Goal: Information Seeking & Learning: Learn about a topic

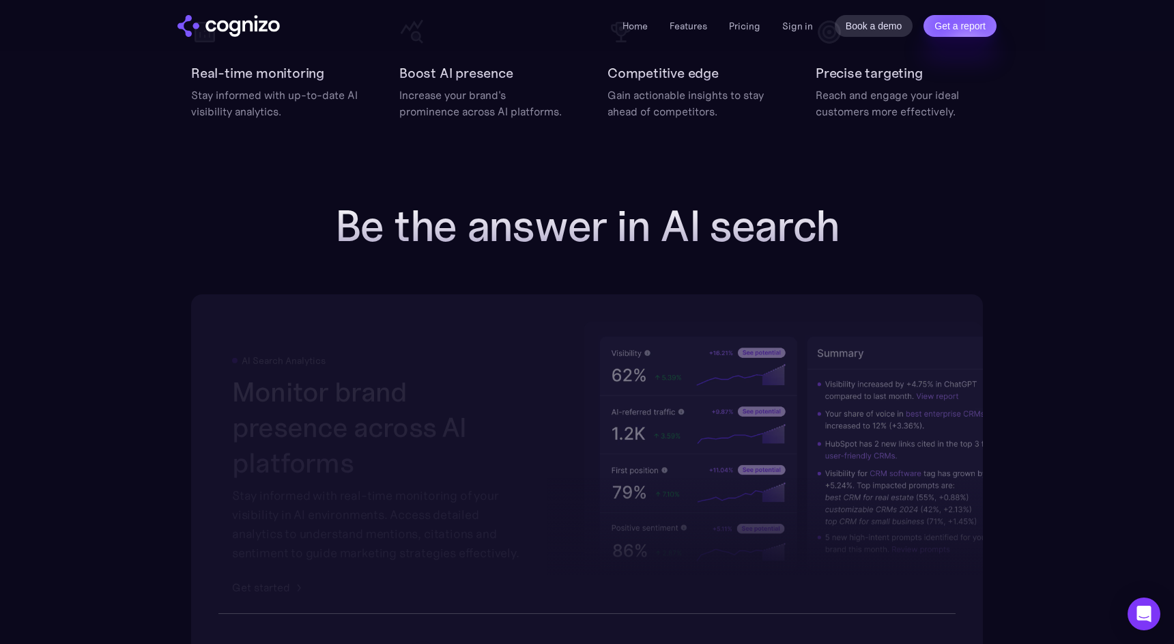
scroll to position [2039, 0]
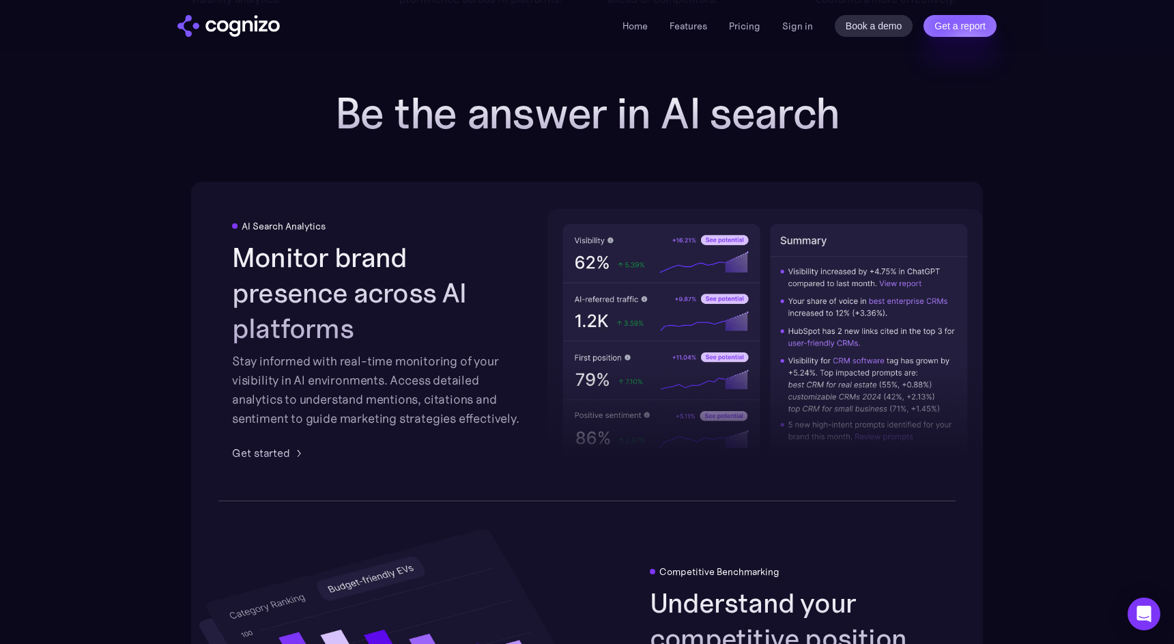
click at [95, 350] on section "Be the answer in AI search AI Search Analytics Monitor brand presence across AI…" at bounding box center [587, 654] width 1174 height 1131
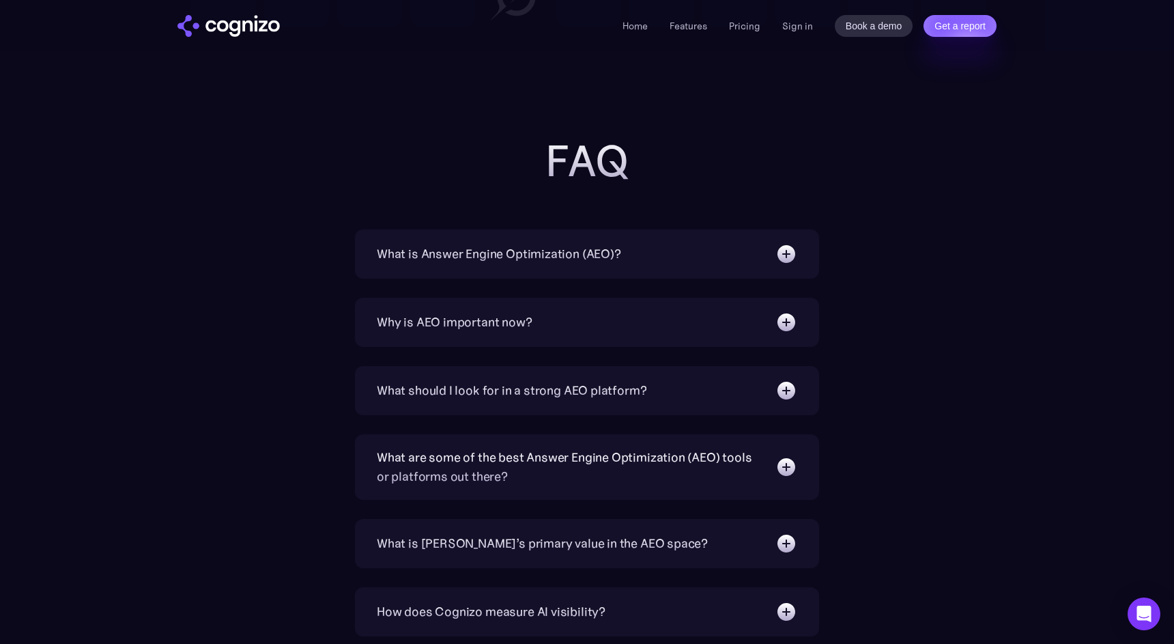
scroll to position [4228, 0]
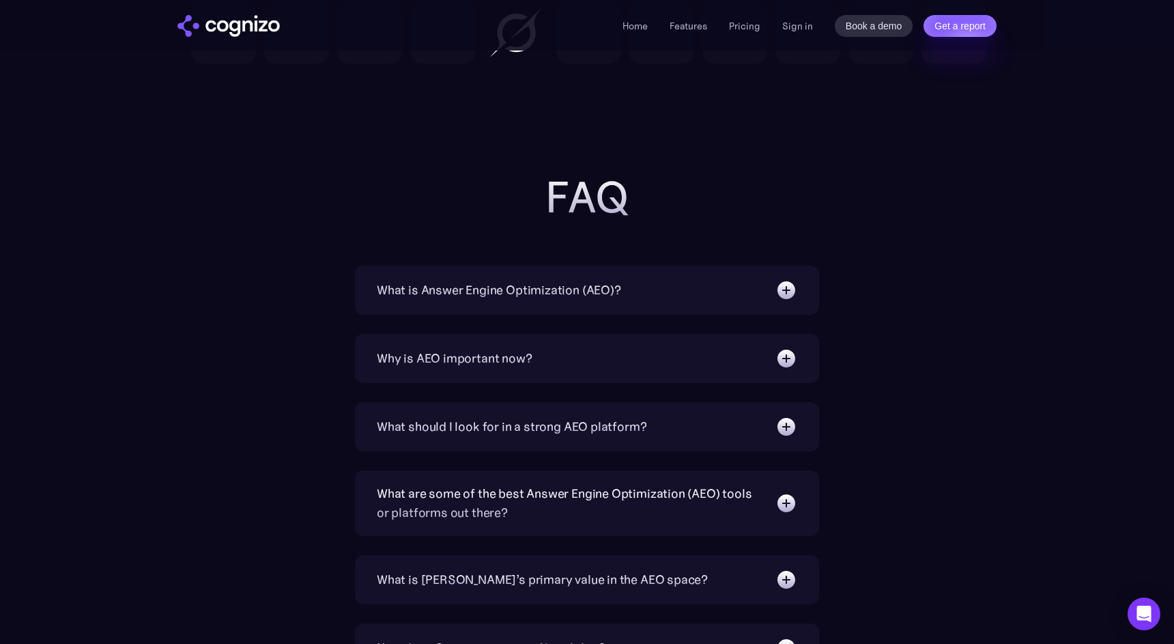
click at [739, 301] on div "What is Answer Engine Optimization (AEO)? AEO is a digital marketing strategy f…" at bounding box center [587, 290] width 464 height 49
click at [790, 285] on img at bounding box center [787, 290] width 22 height 22
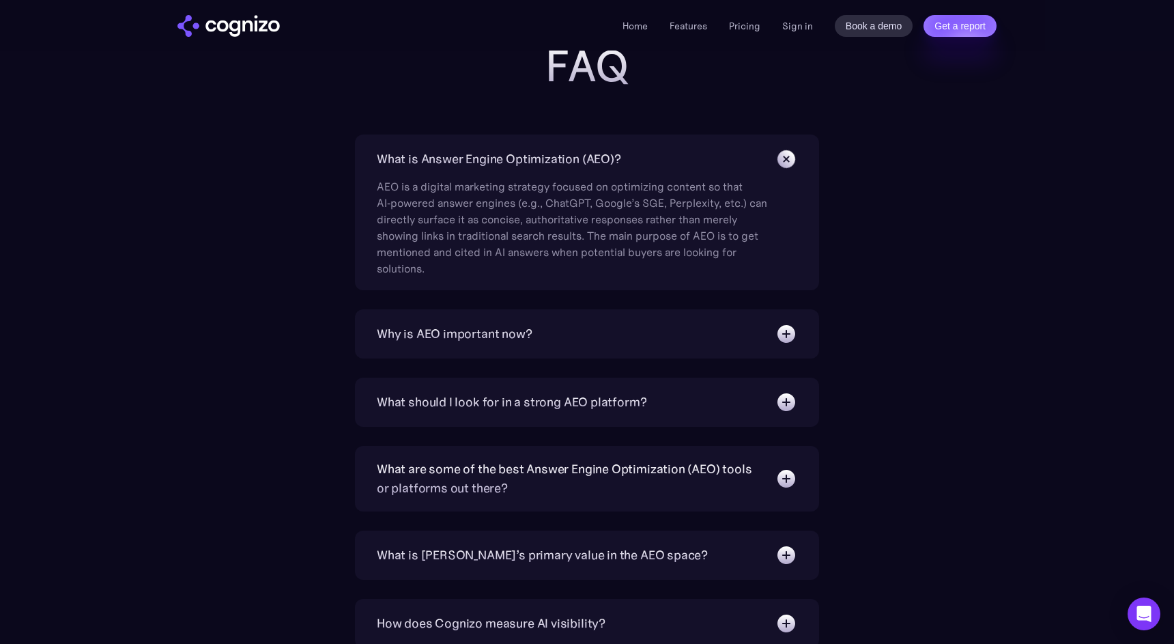
scroll to position [4361, 0]
click at [787, 330] on img at bounding box center [787, 332] width 22 height 22
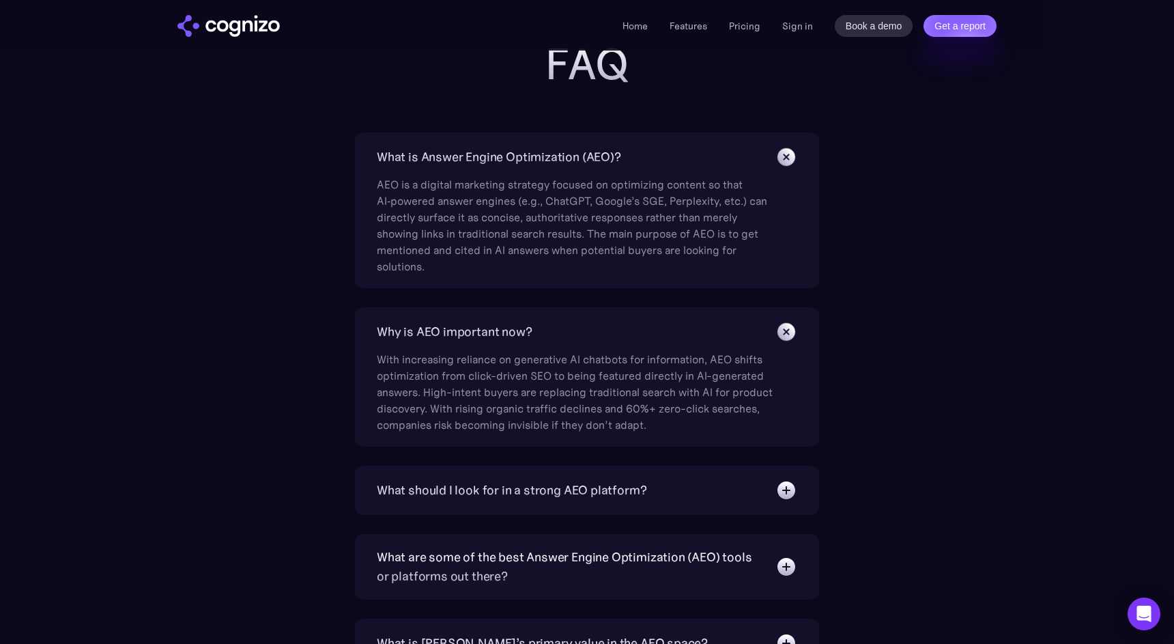
click at [929, 427] on div "What is Answer Engine Optimization (AEO)? AEO is a digital marketing strategy f…" at bounding box center [587, 604] width 792 height 945
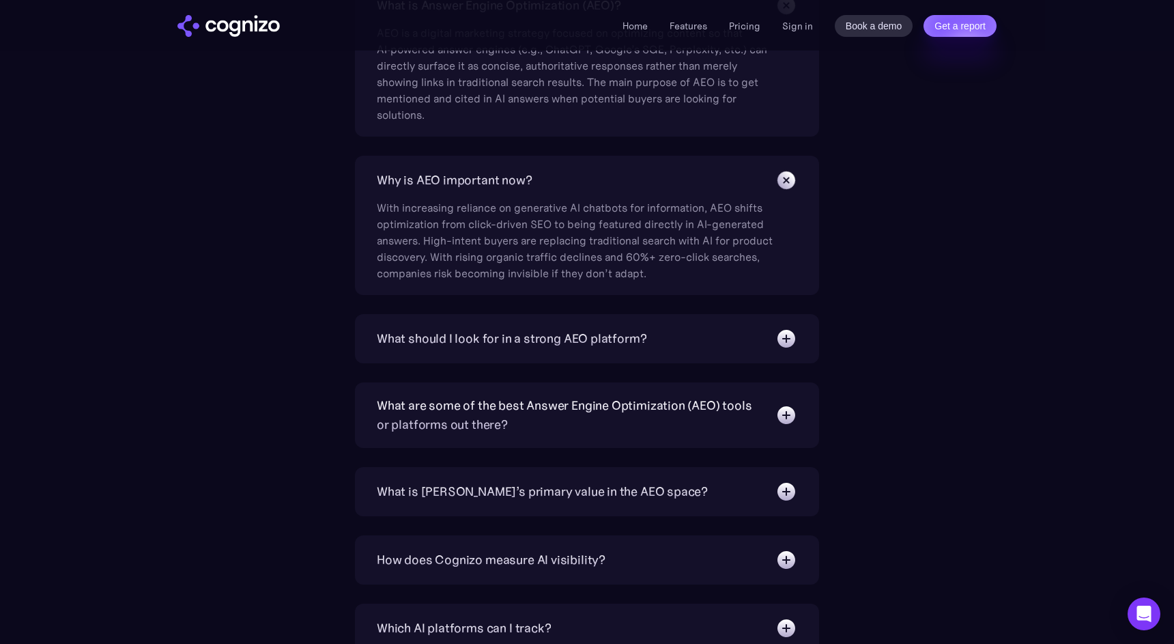
scroll to position [4519, 0]
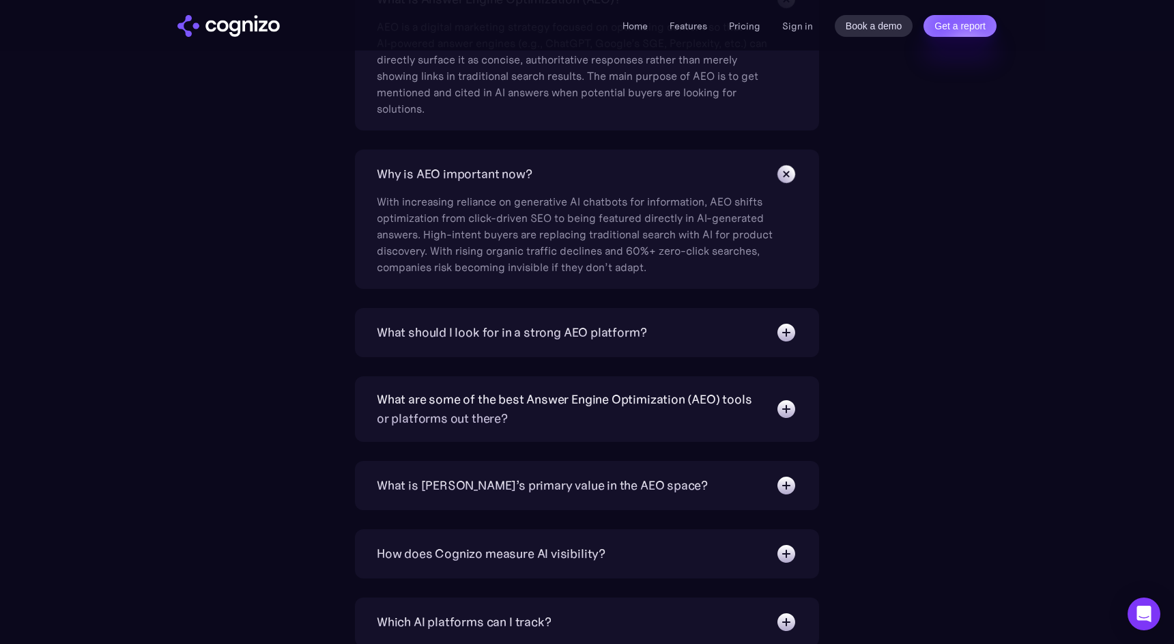
click at [789, 333] on img at bounding box center [787, 333] width 22 height 22
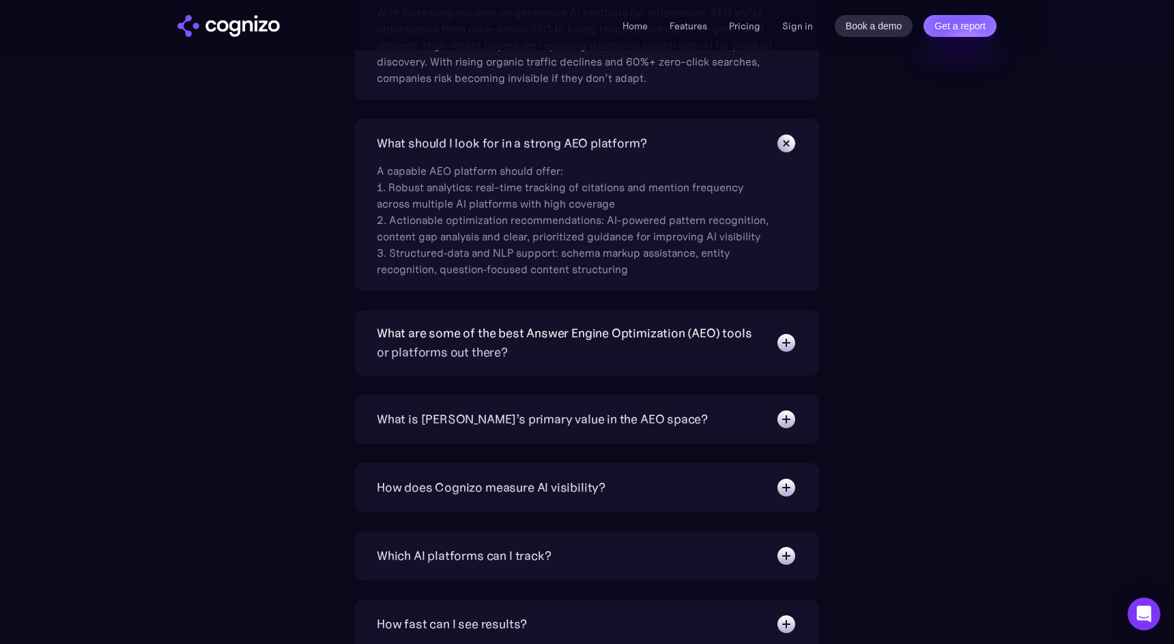
scroll to position [4699, 0]
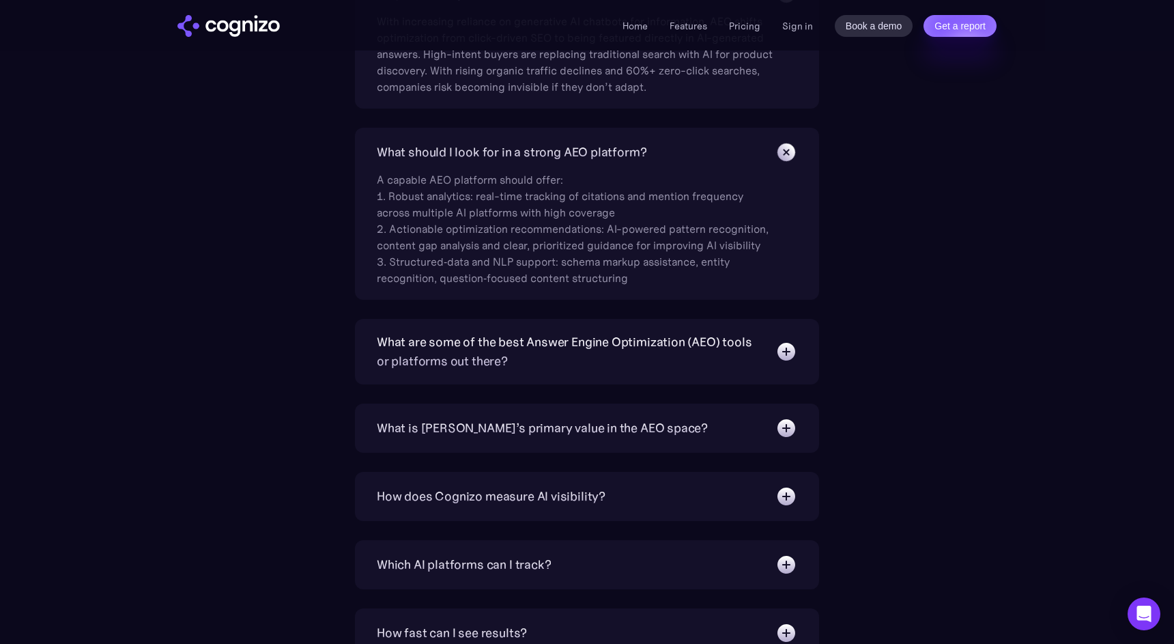
click at [790, 358] on img at bounding box center [787, 352] width 22 height 22
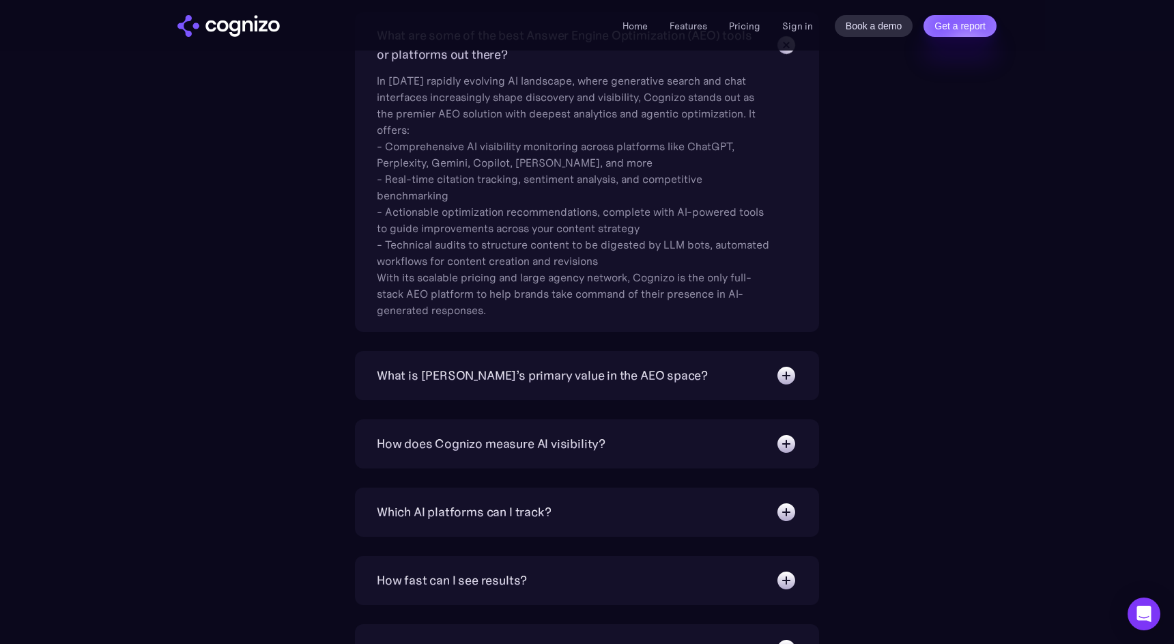
scroll to position [5187, 0]
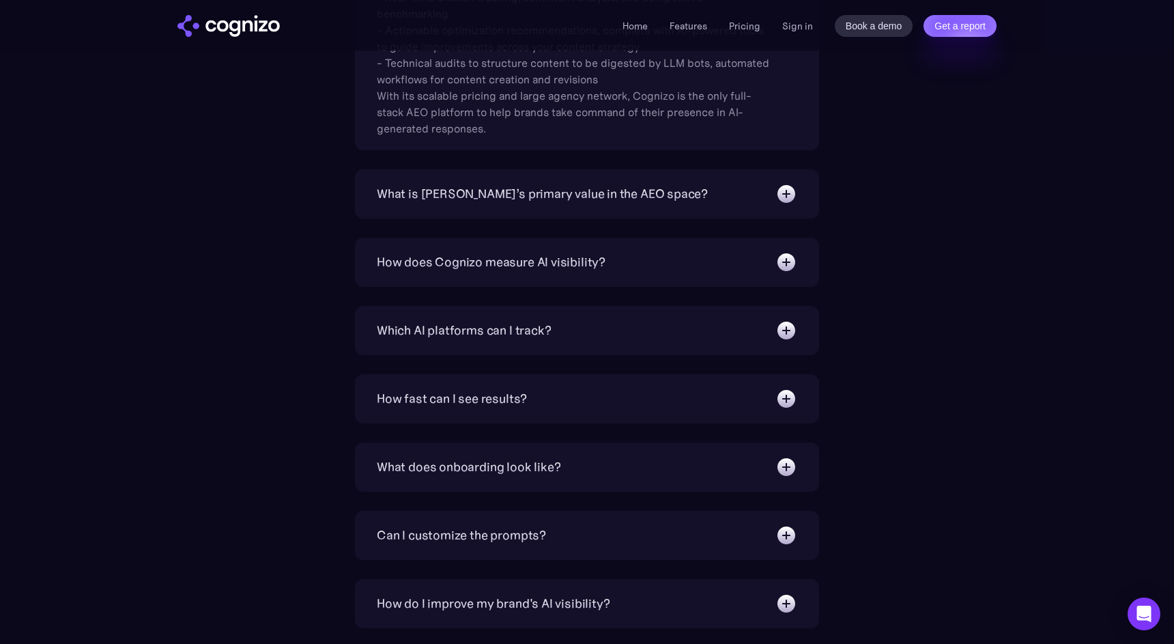
click at [787, 197] on img at bounding box center [787, 194] width 22 height 22
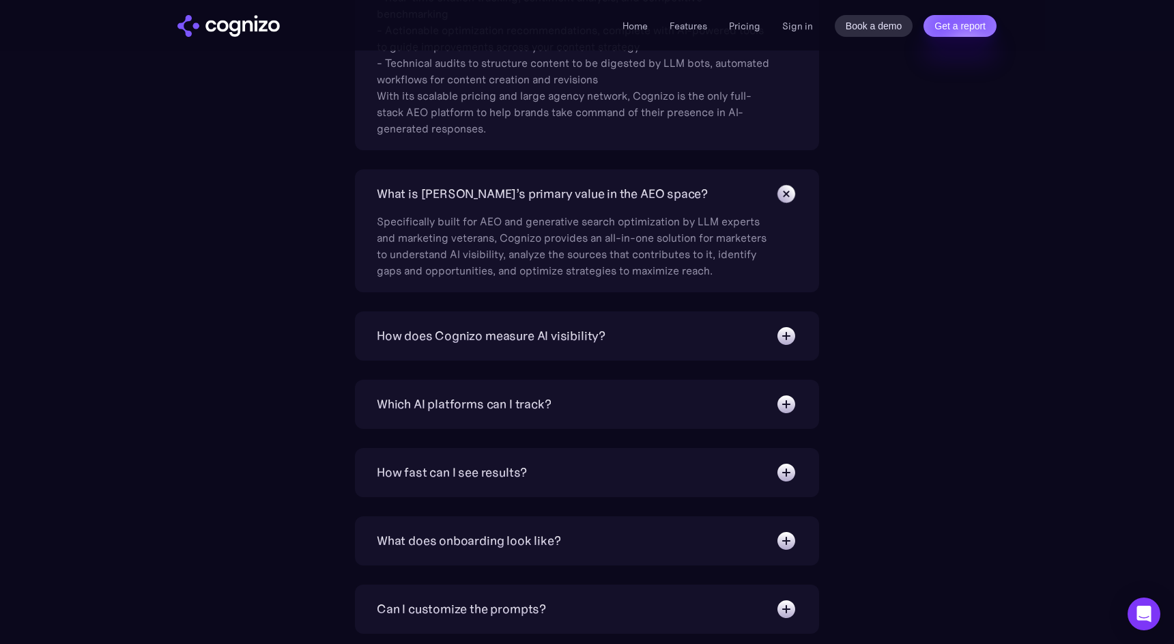
click at [889, 281] on div "What is Answer Engine Optimization (AEO)? AEO is a digital marketing strategy f…" at bounding box center [587, 4] width 792 height 1396
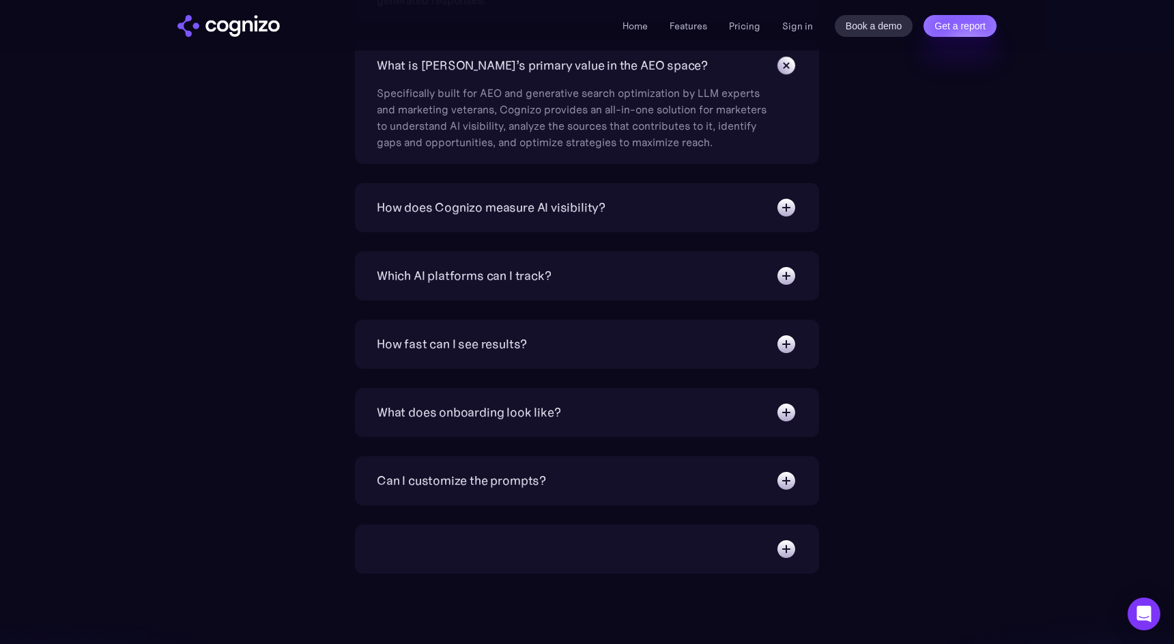
scroll to position [5319, 0]
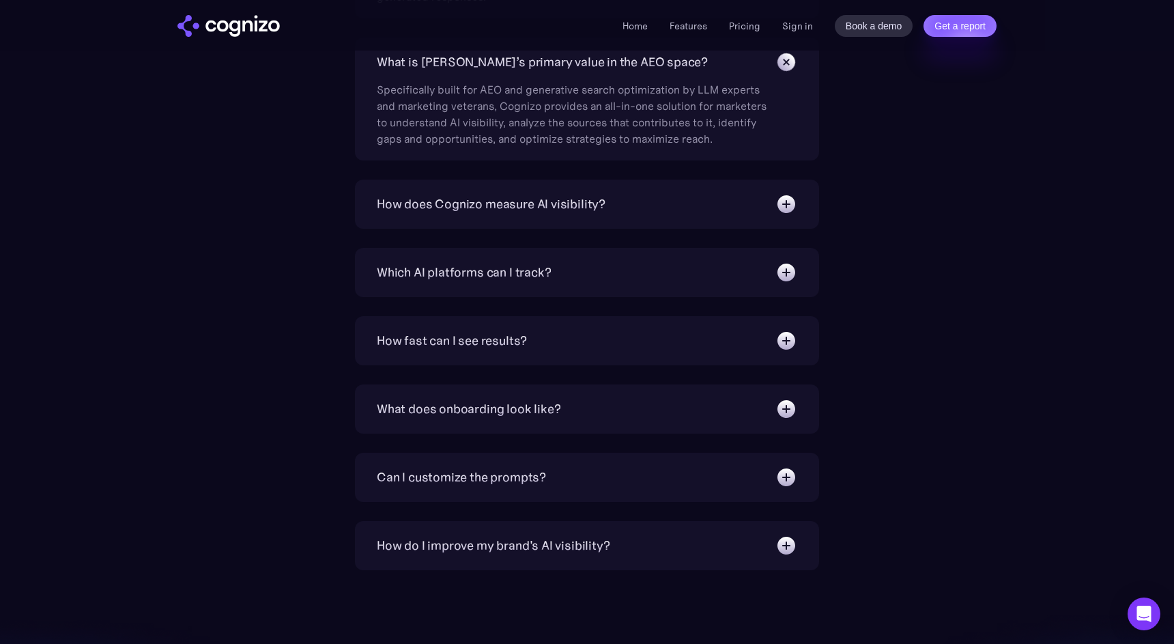
click at [787, 207] on img at bounding box center [787, 204] width 22 height 22
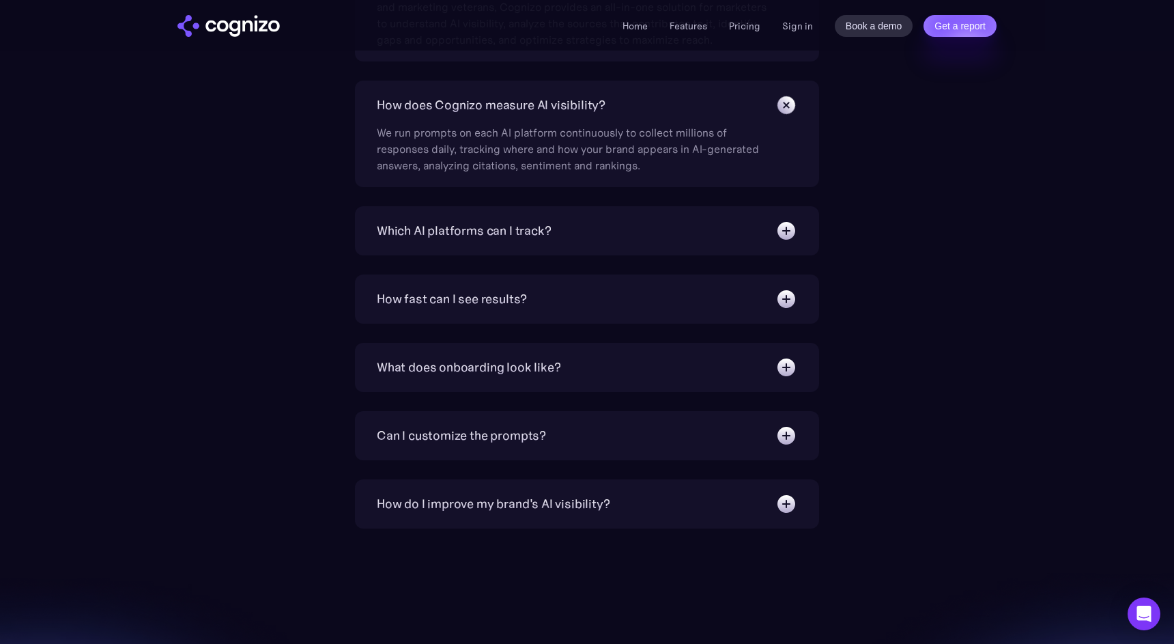
scroll to position [5445, 0]
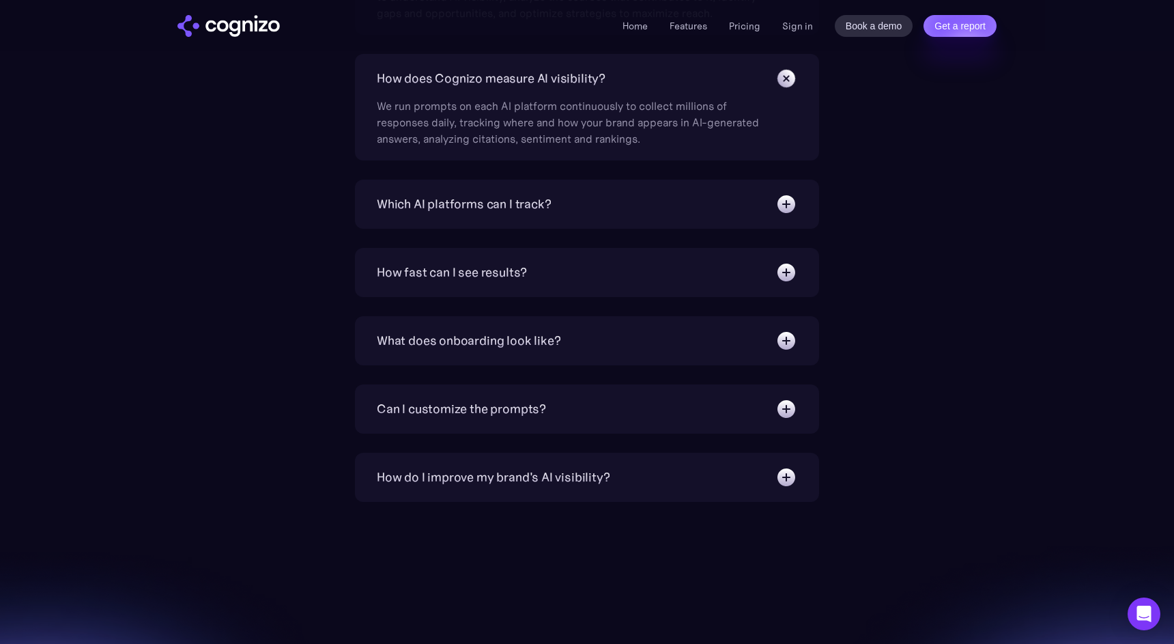
click at [792, 202] on img at bounding box center [787, 204] width 22 height 22
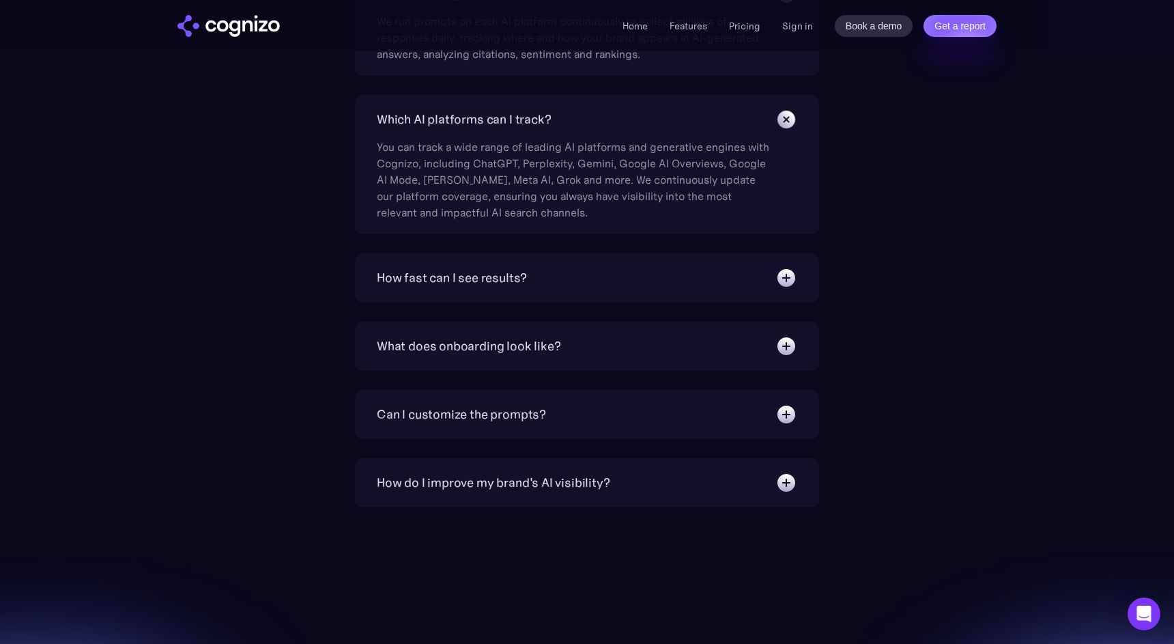
scroll to position [5531, 0]
click at [782, 277] on img at bounding box center [787, 277] width 22 height 22
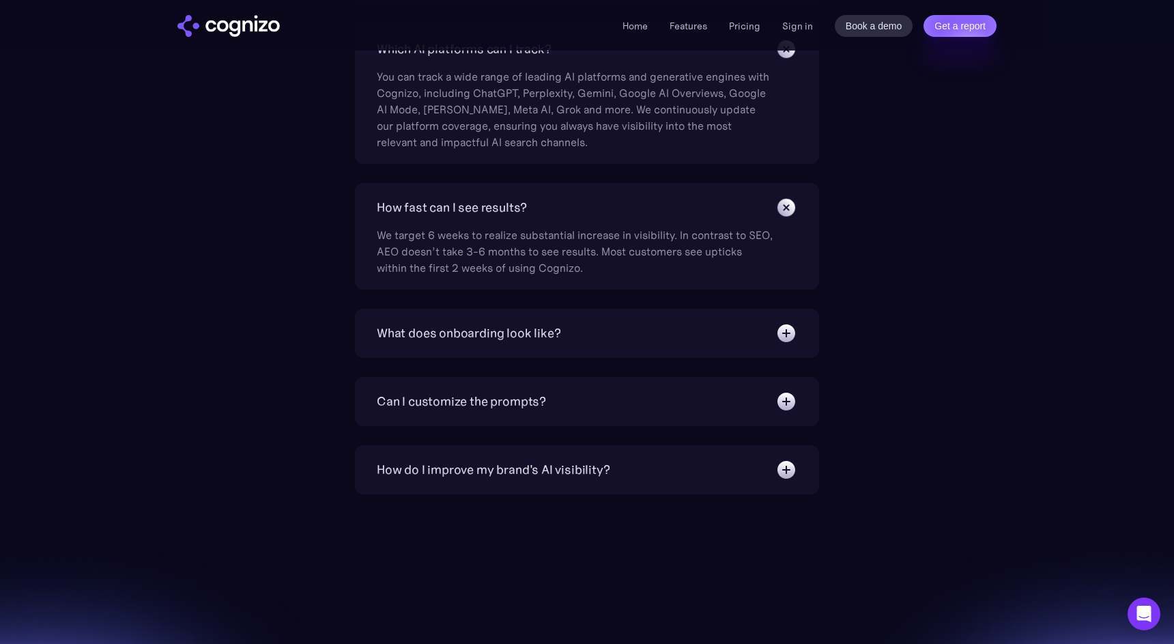
scroll to position [5577, 0]
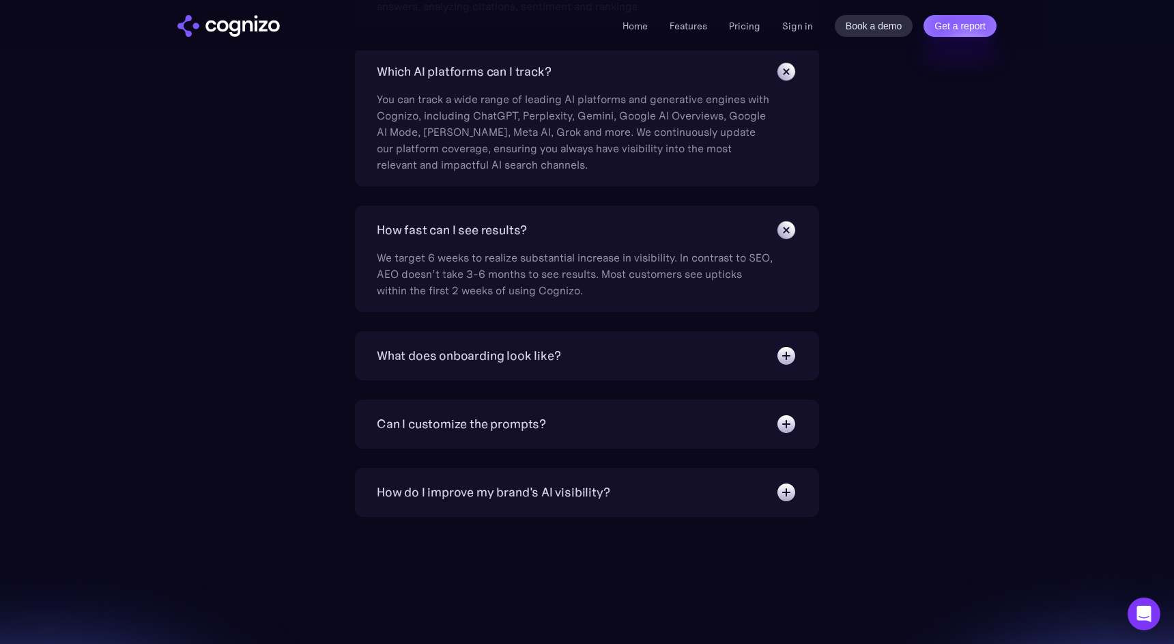
click at [785, 356] on img at bounding box center [787, 356] width 22 height 22
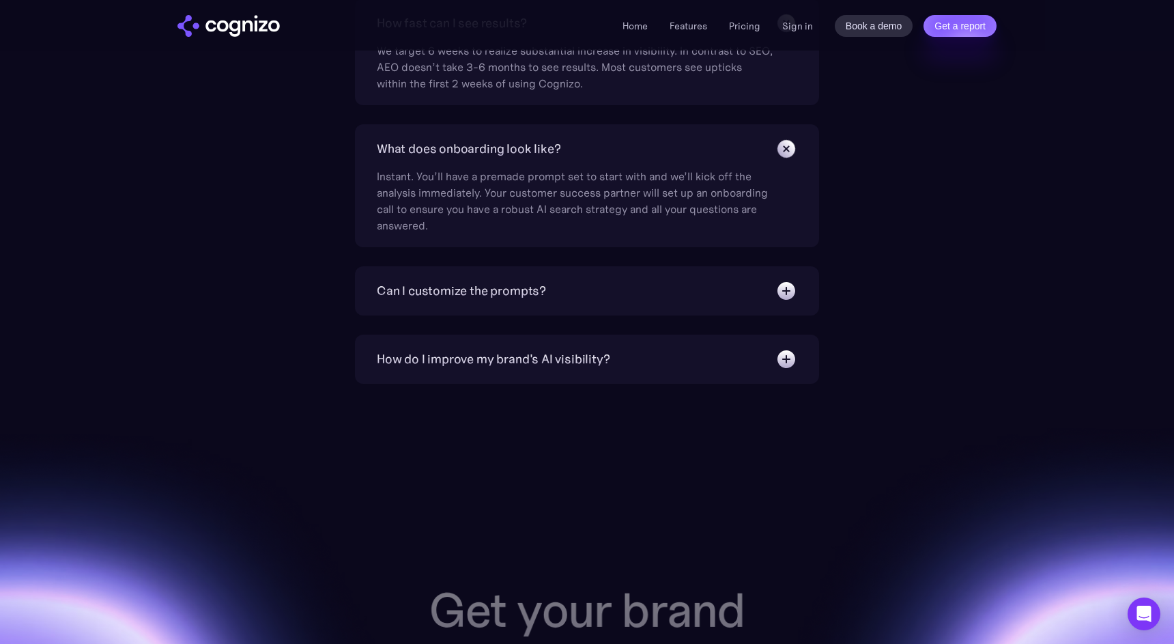
scroll to position [5781, 0]
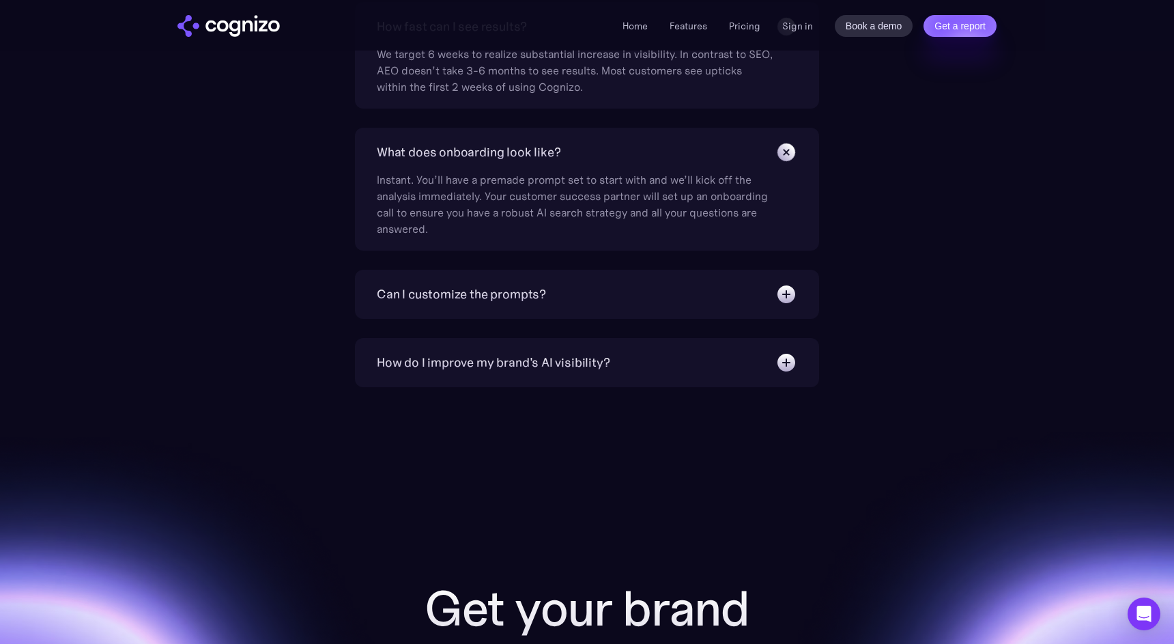
click at [790, 299] on img at bounding box center [787, 294] width 22 height 22
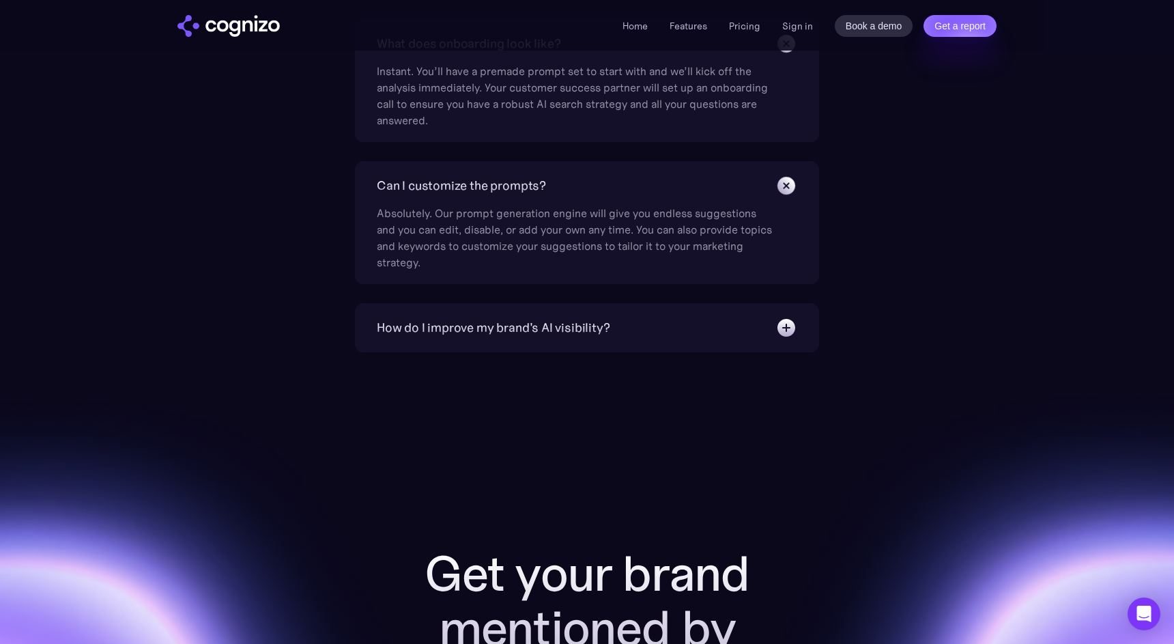
scroll to position [5886, 0]
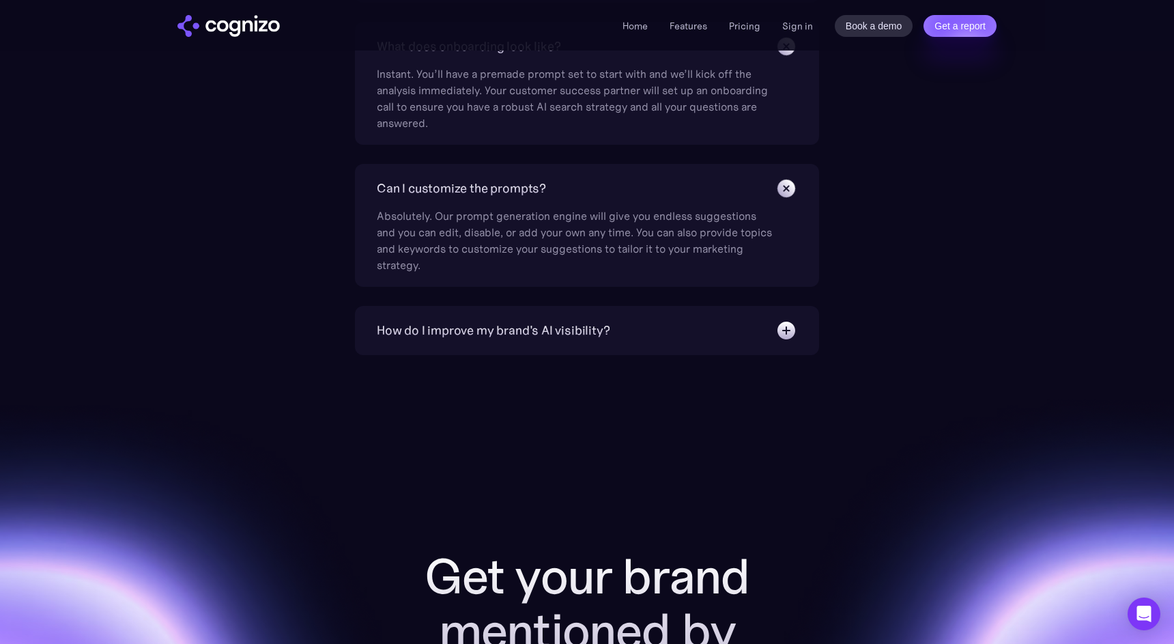
click at [916, 367] on div "Get your brand mentioned by AI Get a report Book a demo" at bounding box center [587, 633] width 1174 height 556
click at [787, 326] on img at bounding box center [787, 331] width 22 height 22
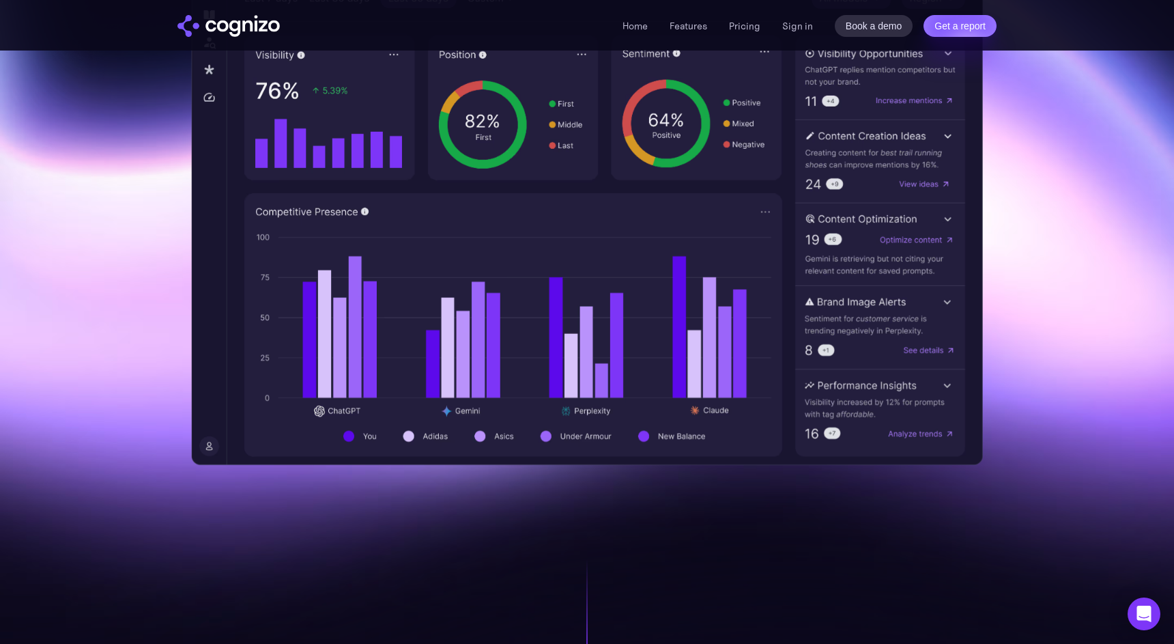
scroll to position [509, 0]
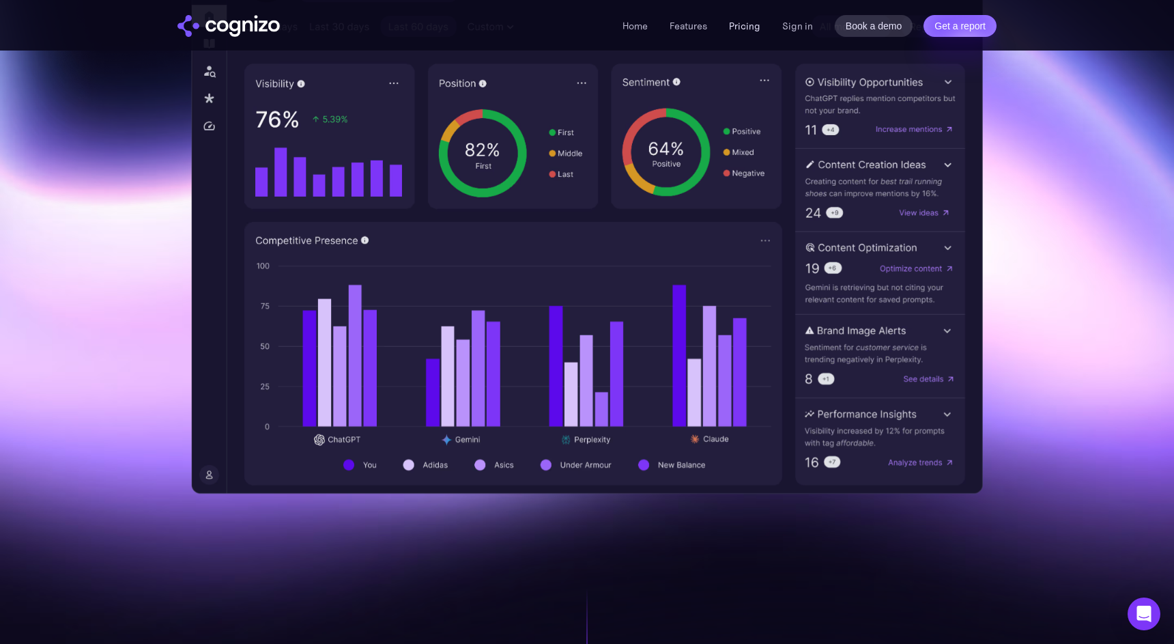
click at [739, 27] on link "Pricing" at bounding box center [744, 26] width 31 height 12
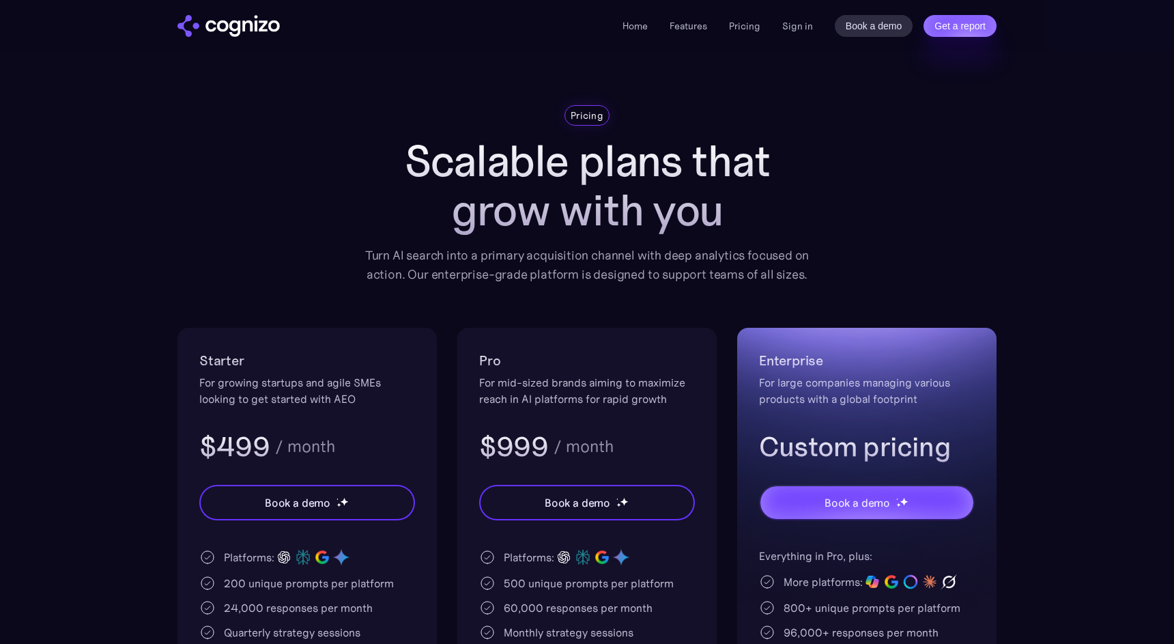
click at [47, 399] on section "Pricing Scalable plans that grow with you Turn AI search into a primary acquisi…" at bounding box center [587, 467] width 1174 height 724
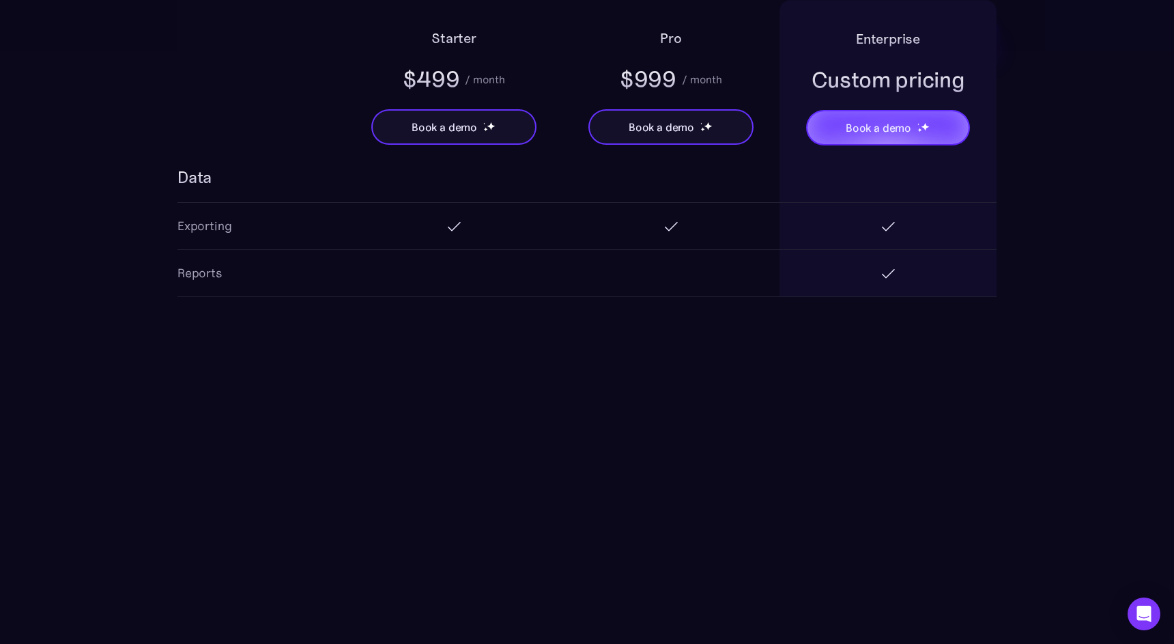
scroll to position [2543, 0]
